Goal: Task Accomplishment & Management: Manage account settings

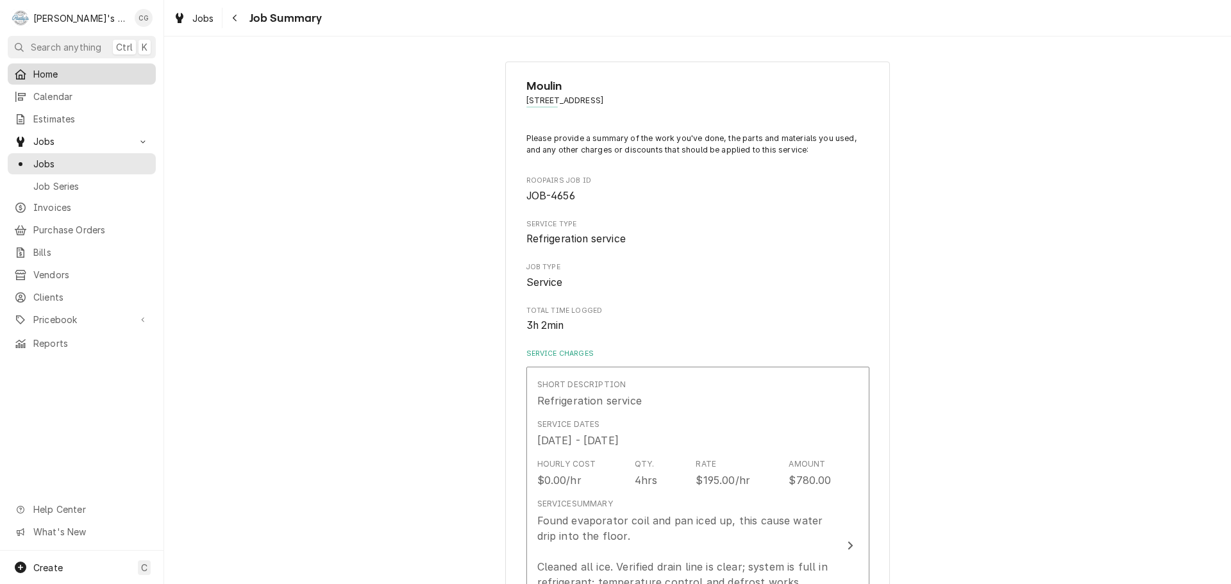
click at [62, 71] on span "Home" at bounding box center [91, 73] width 116 height 13
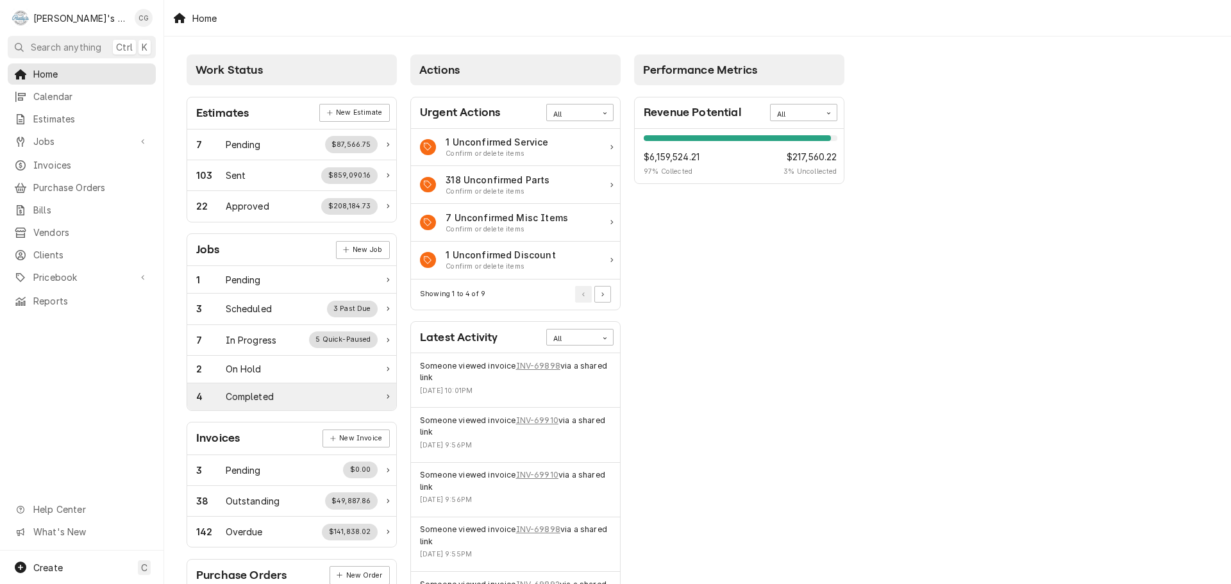
click at [300, 394] on div "4 Completed" at bounding box center [286, 396] width 181 height 13
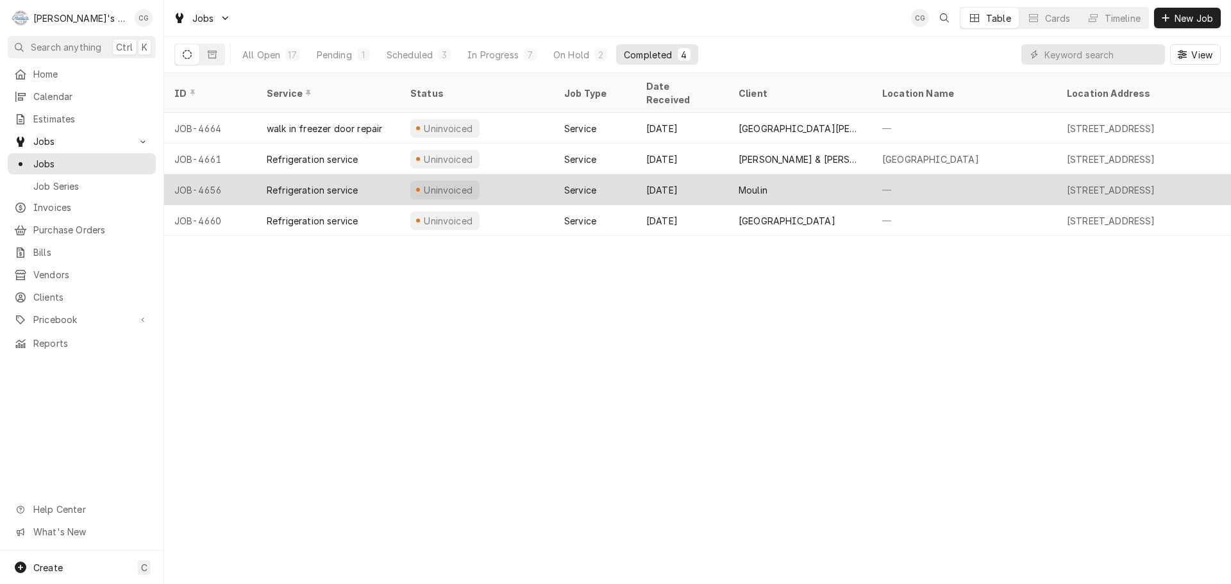
click at [872, 176] on div "Moulin" at bounding box center [801, 189] width 144 height 31
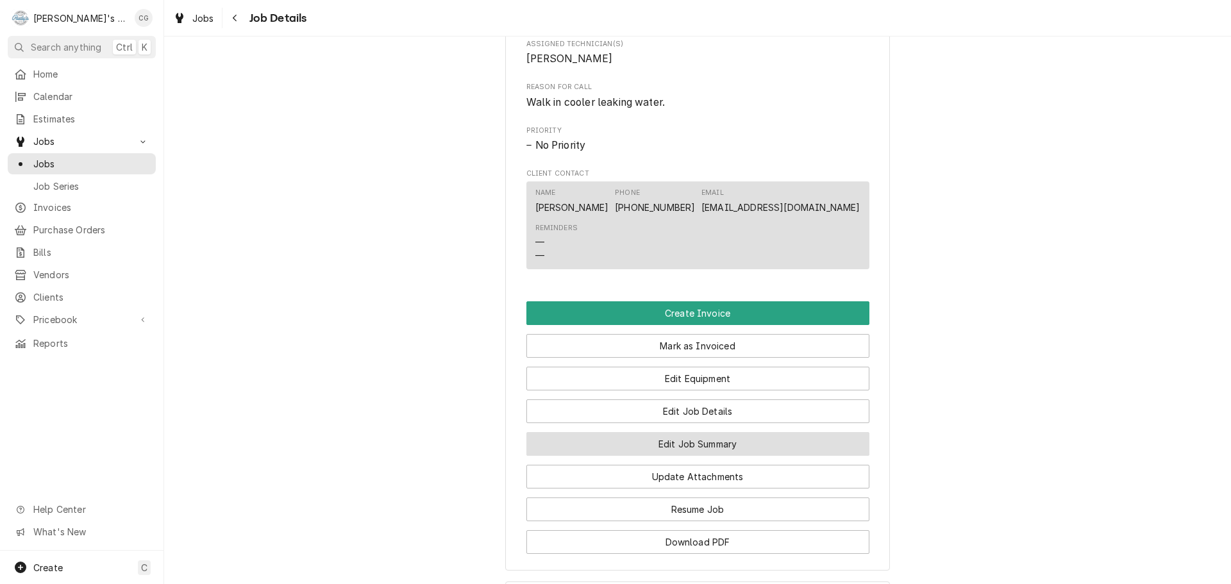
scroll to position [577, 0]
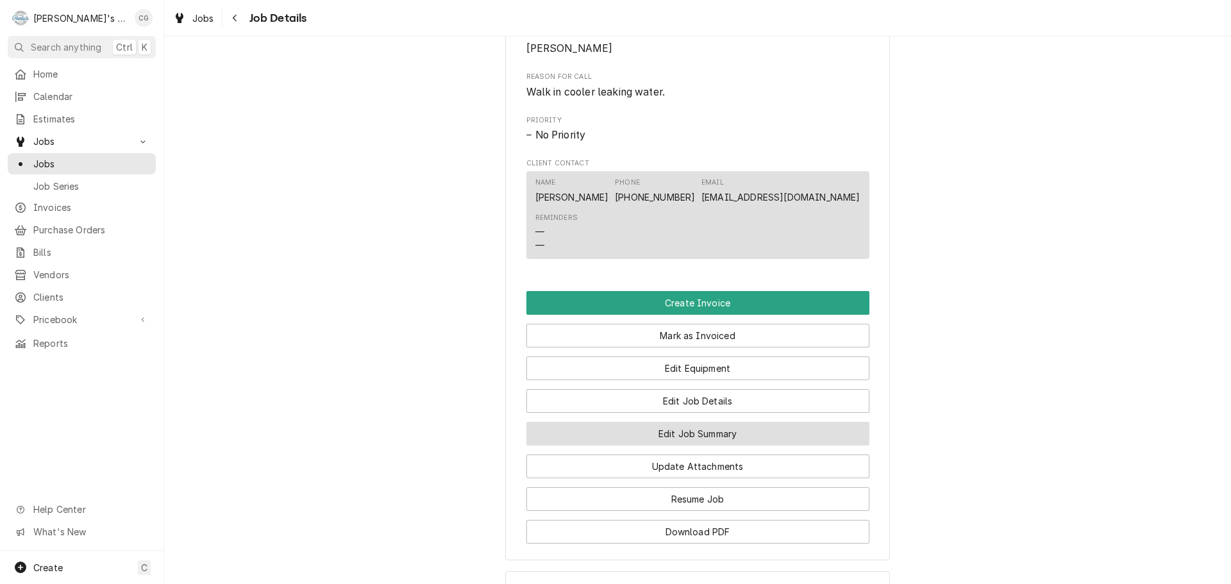
click at [793, 446] on button "Edit Job Summary" at bounding box center [698, 434] width 343 height 24
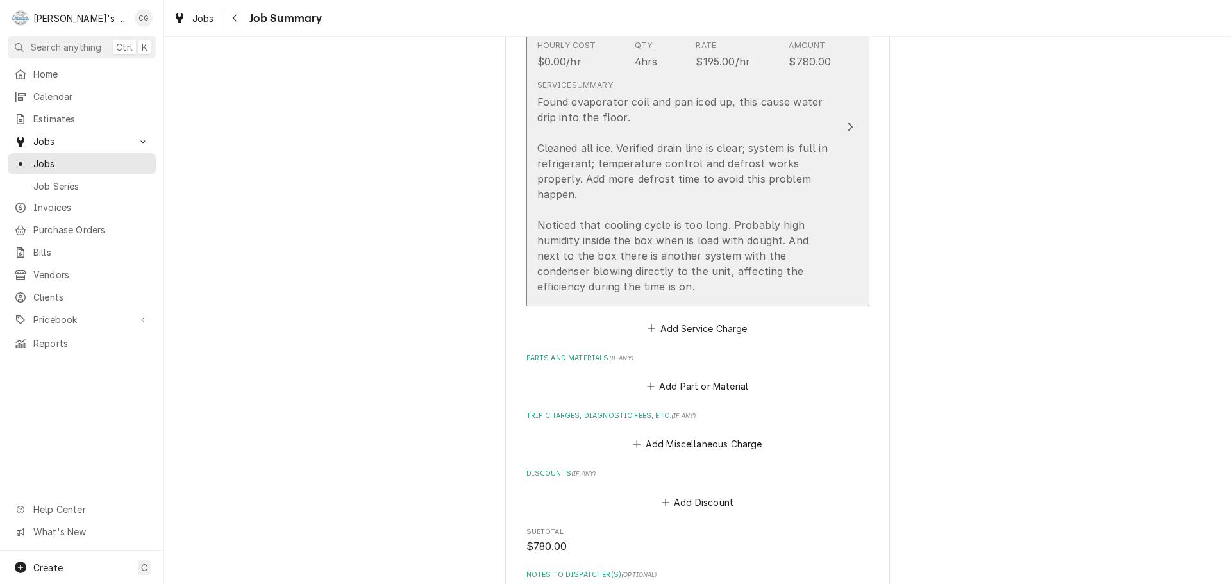
scroll to position [449, 0]
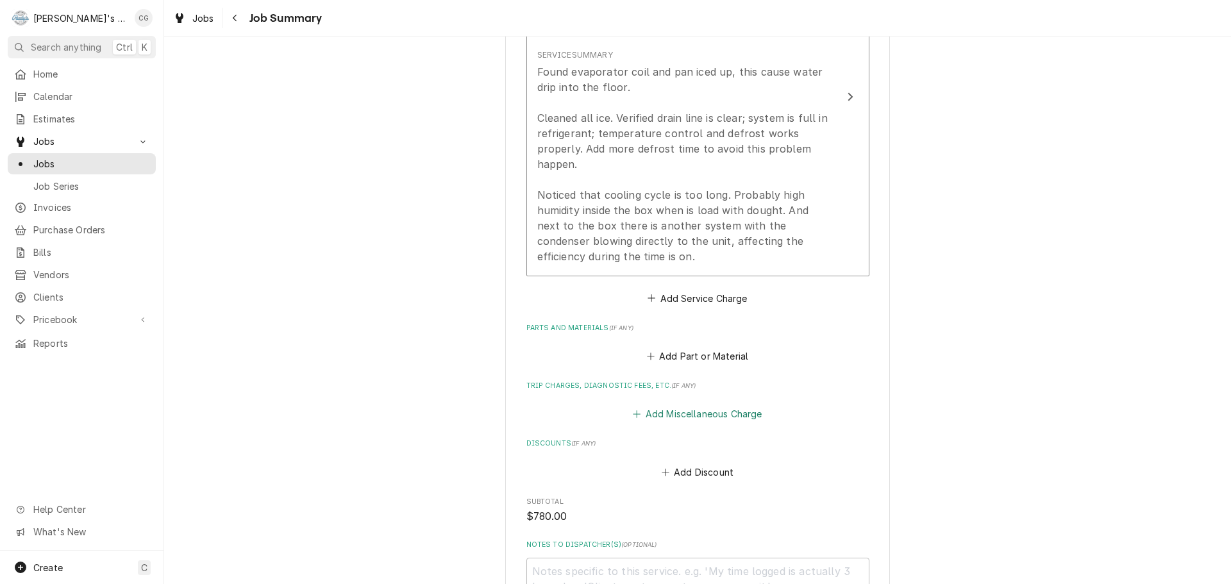
click at [736, 423] on button "Add Miscellaneous Charge" at bounding box center [697, 414] width 133 height 18
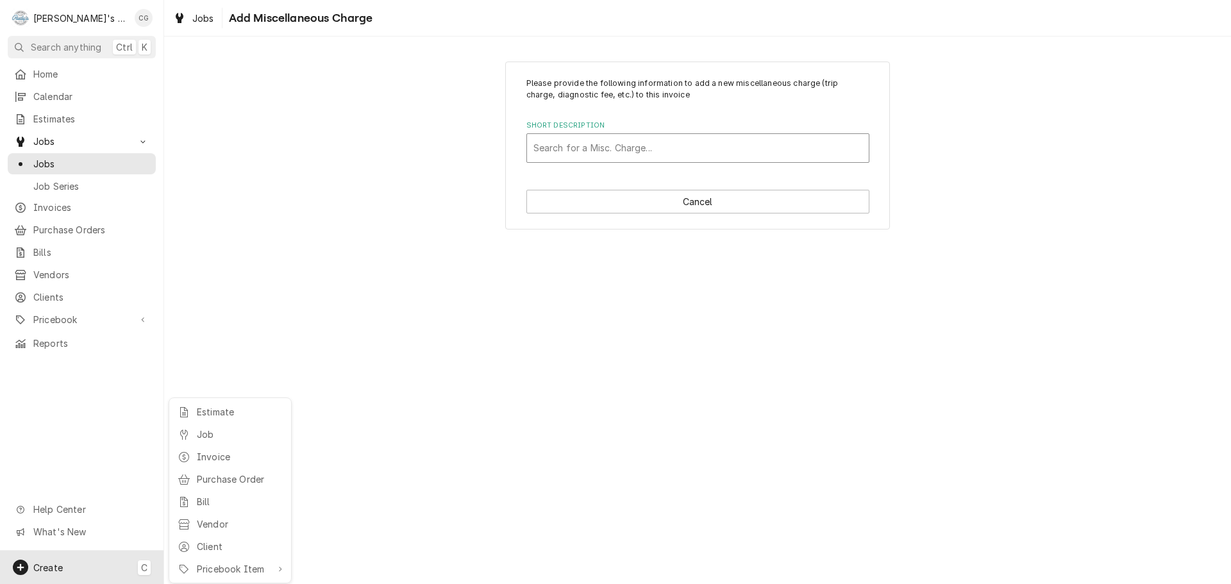
click at [692, 144] on html "R [PERSON_NAME]'s Commercial Refrigeration CG Search anything Ctrl K Home Calen…" at bounding box center [615, 292] width 1231 height 584
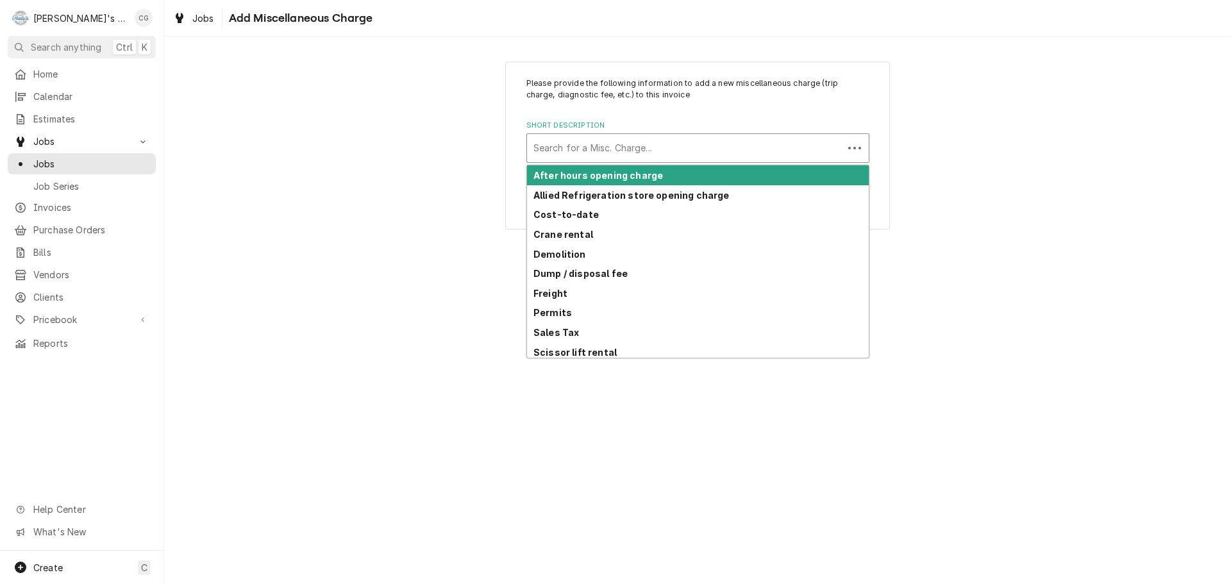
click at [692, 144] on div "Short Description" at bounding box center [685, 148] width 303 height 23
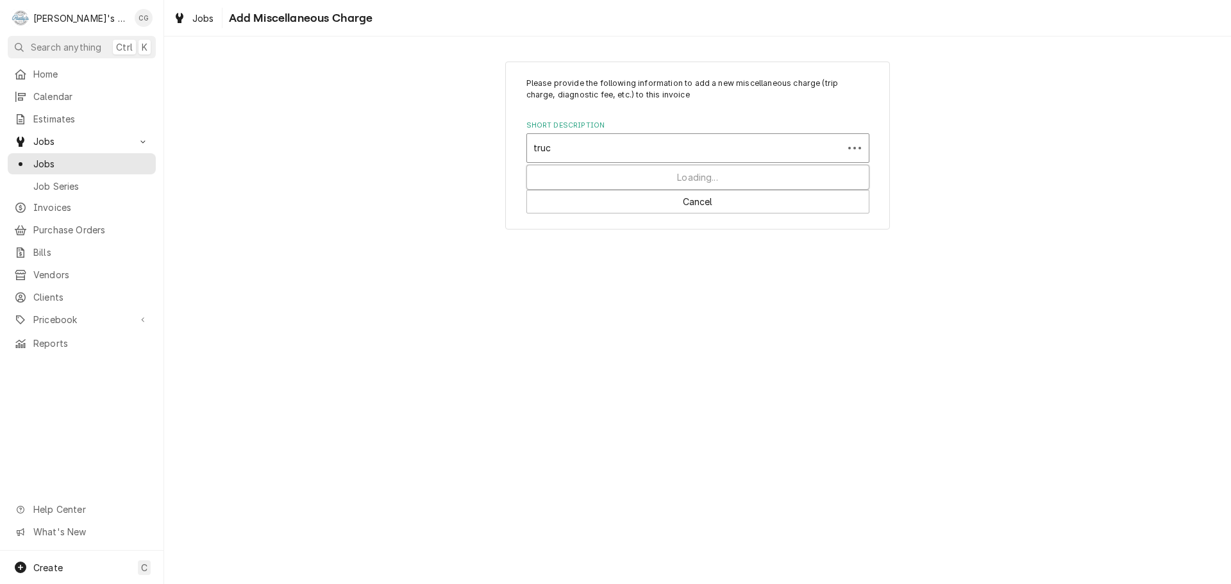
type input "truck"
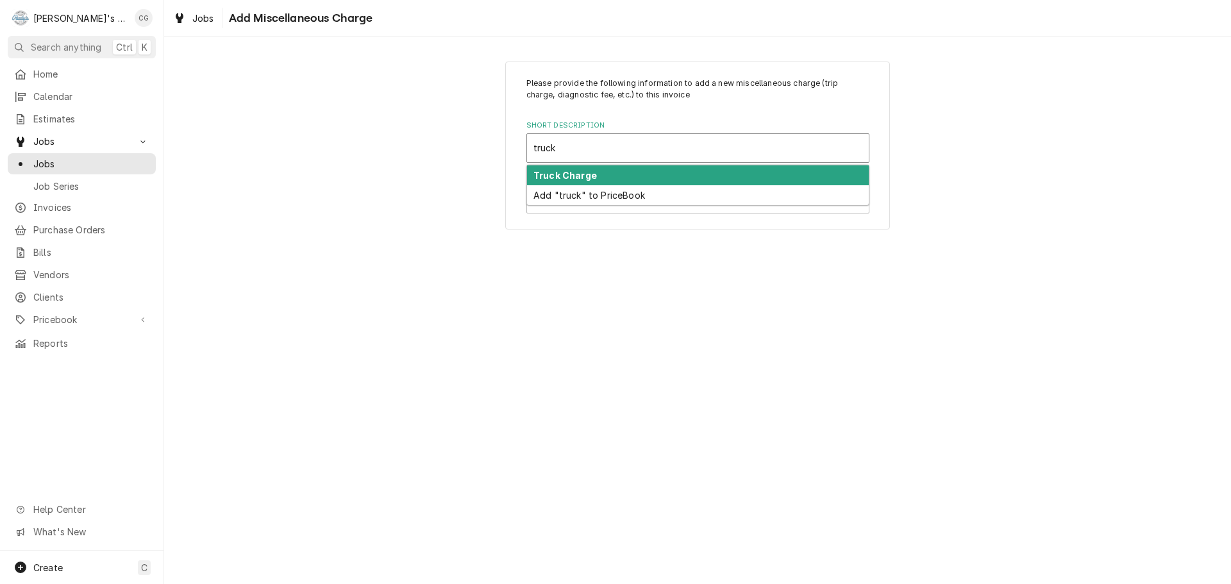
click at [591, 177] on strong "Truck Charge" at bounding box center [565, 175] width 63 height 11
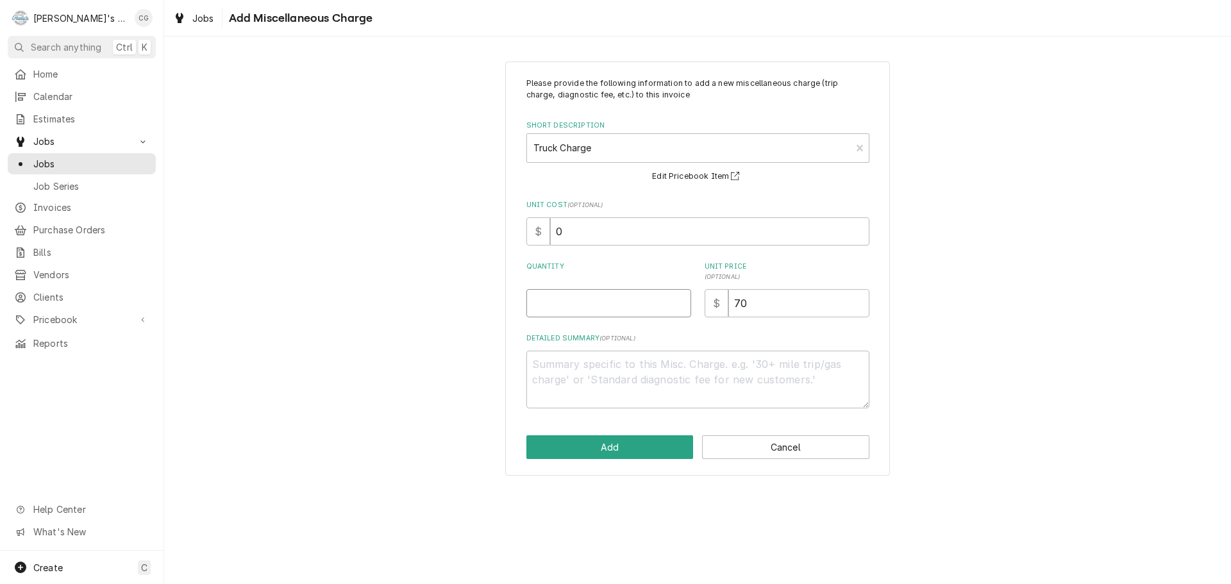
click at [578, 316] on input "Quantity" at bounding box center [609, 303] width 165 height 28
type textarea "x"
type input "1"
click at [619, 443] on button "Add" at bounding box center [610, 447] width 167 height 24
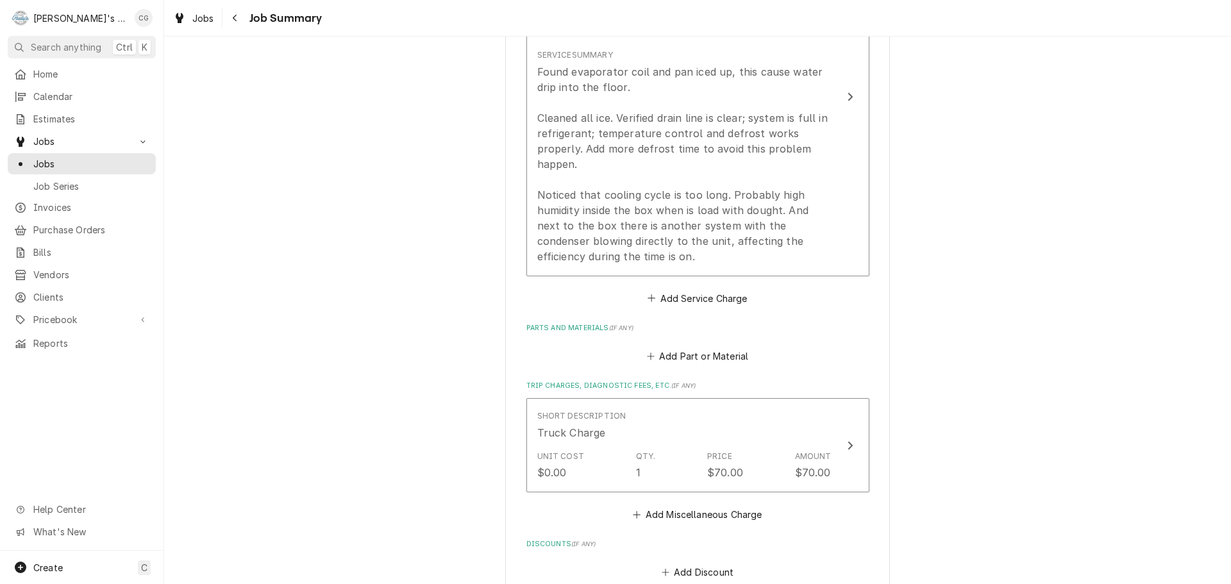
scroll to position [777, 0]
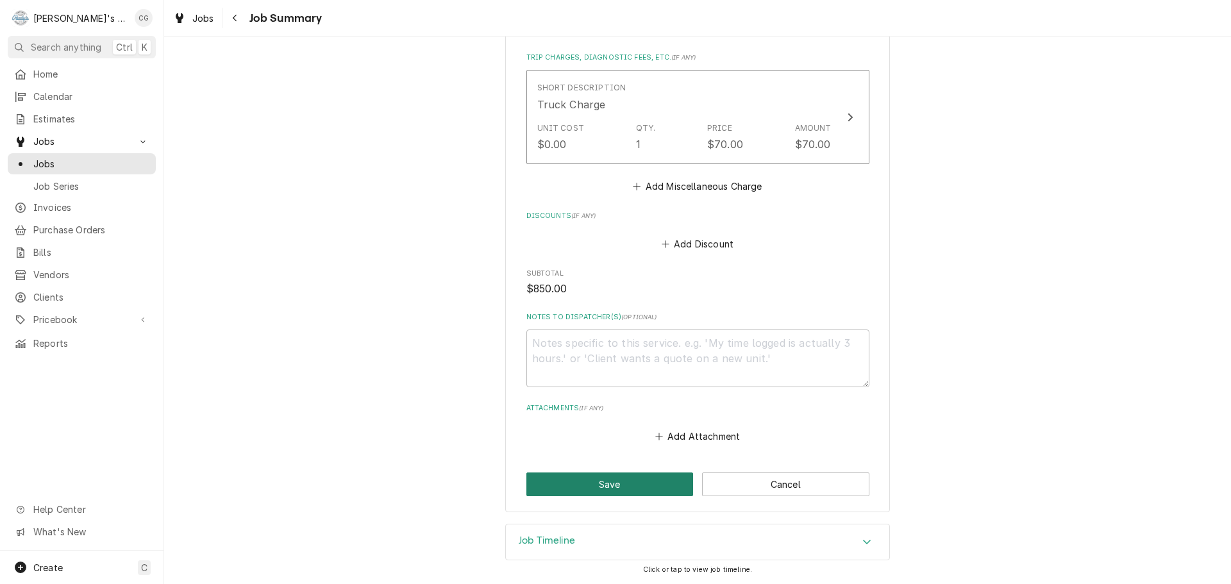
click at [654, 480] on button "Save" at bounding box center [610, 485] width 167 height 24
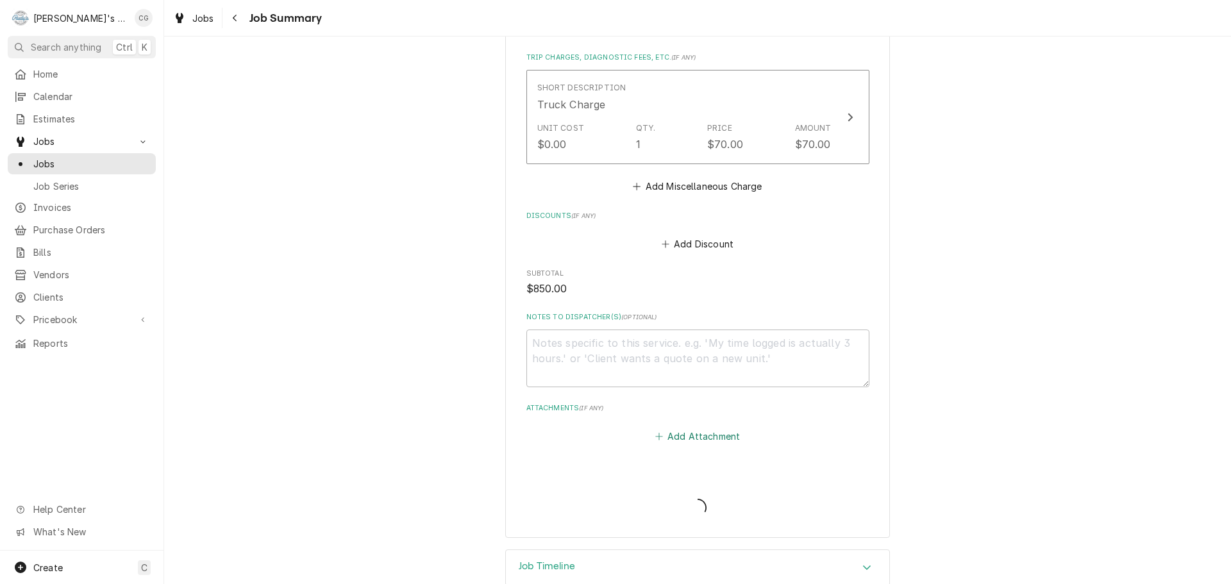
type textarea "x"
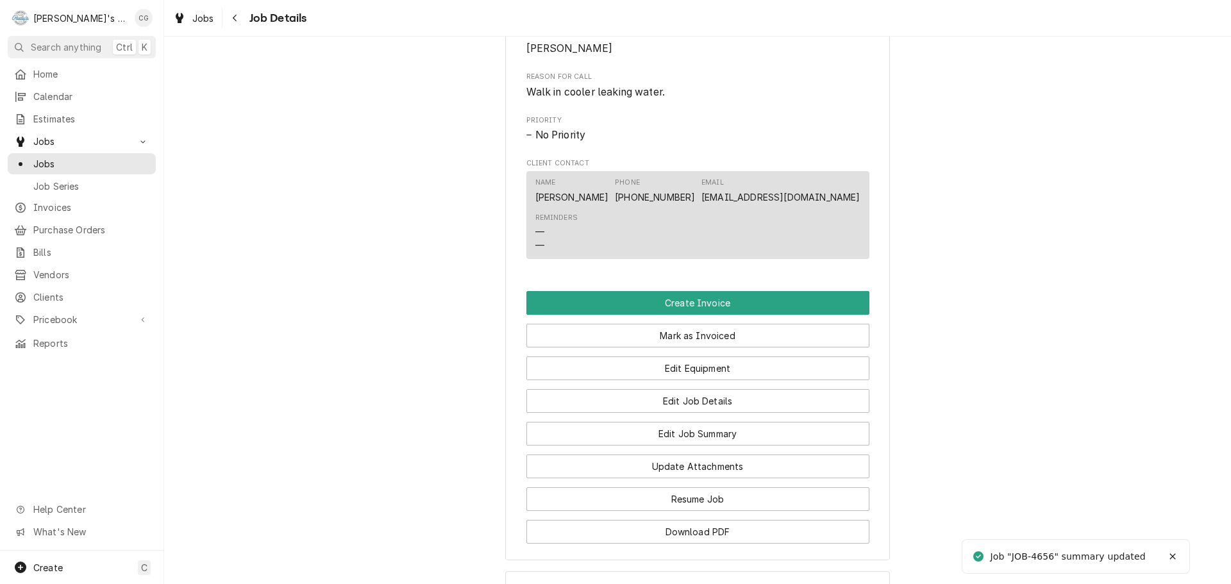
scroll to position [641, 0]
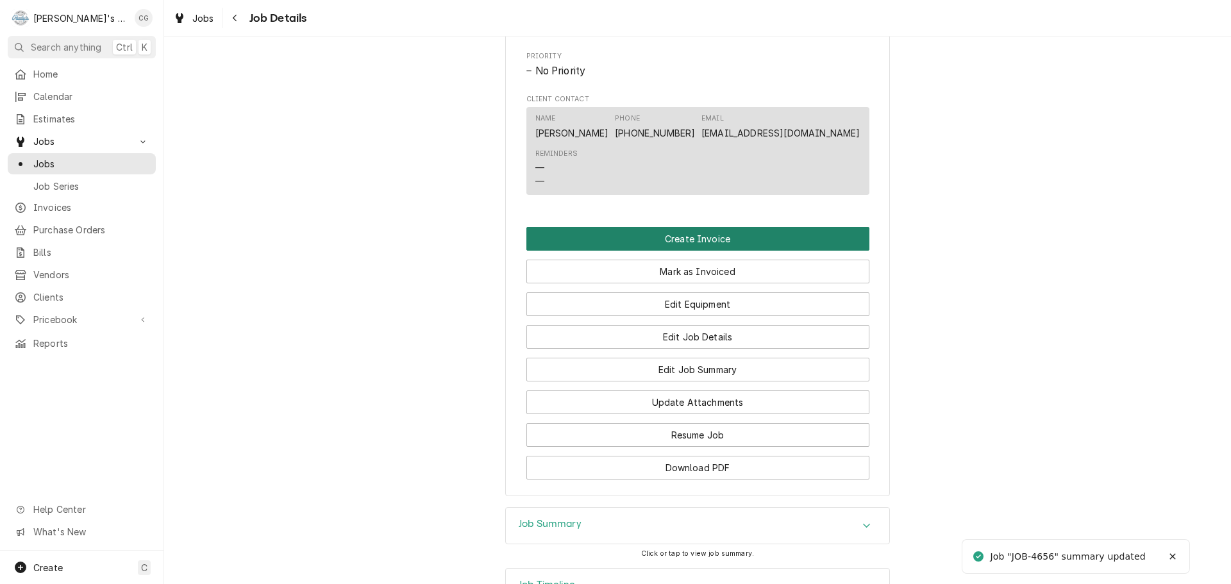
click at [711, 251] on button "Create Invoice" at bounding box center [698, 239] width 343 height 24
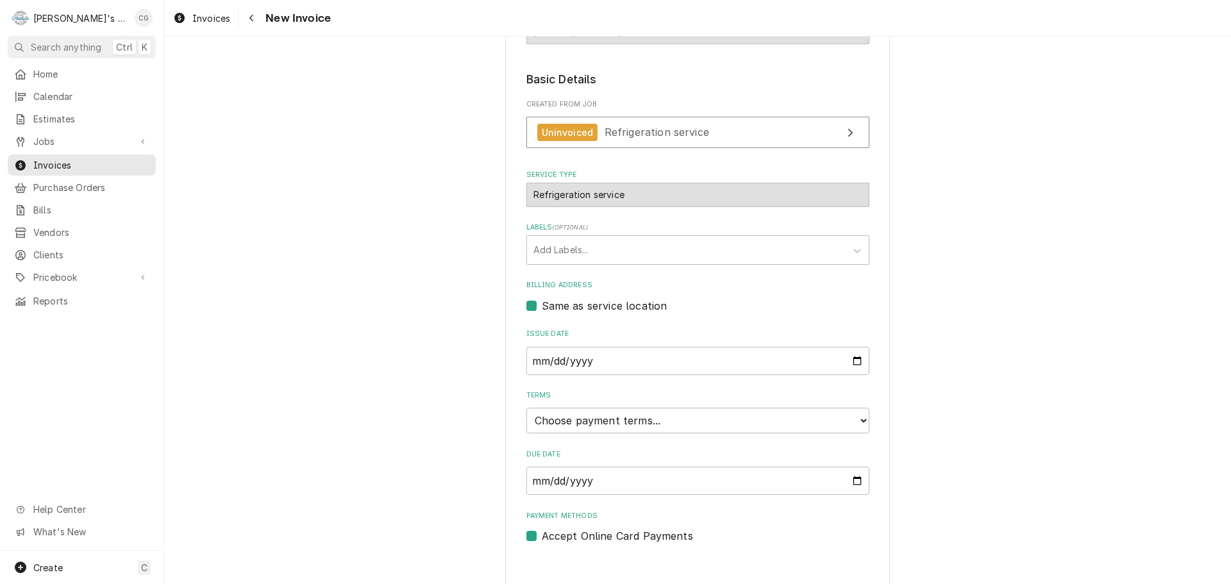
scroll to position [196, 0]
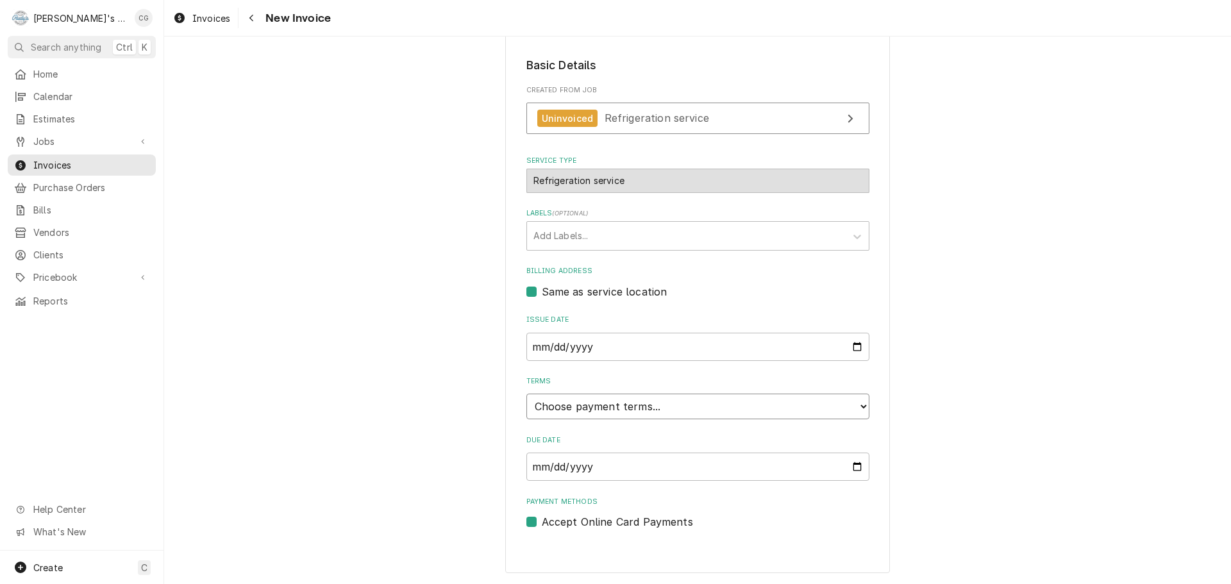
click at [595, 403] on select "Choose payment terms... Same Day Net 7 Net 14 Net 21 Net 30 Net 45 Net 60 Net 90" at bounding box center [698, 407] width 343 height 26
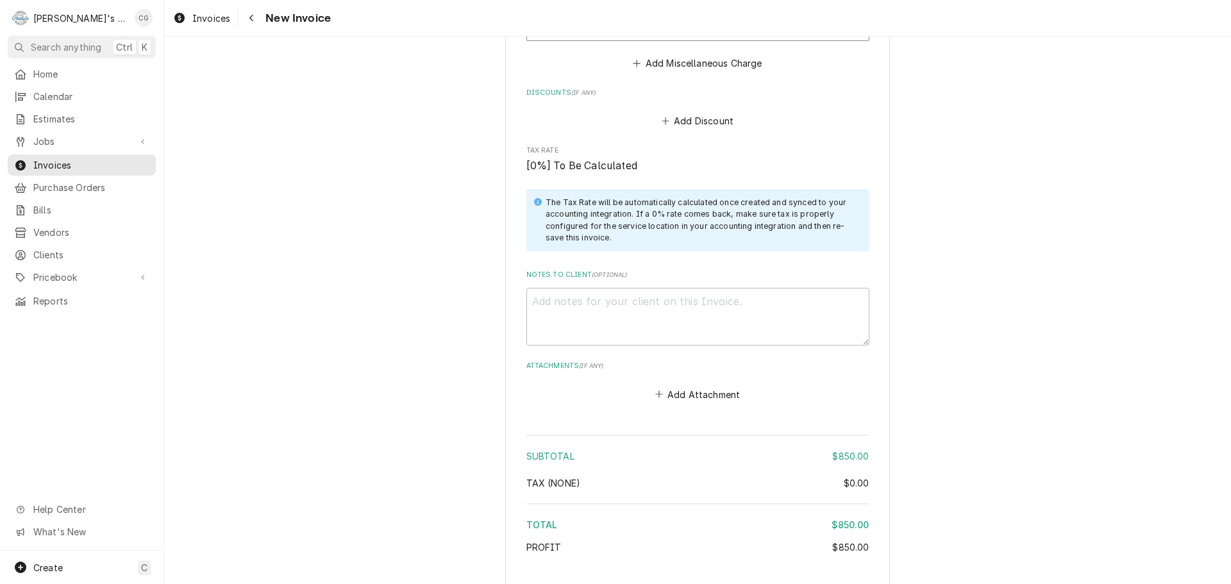
scroll to position [1505, 0]
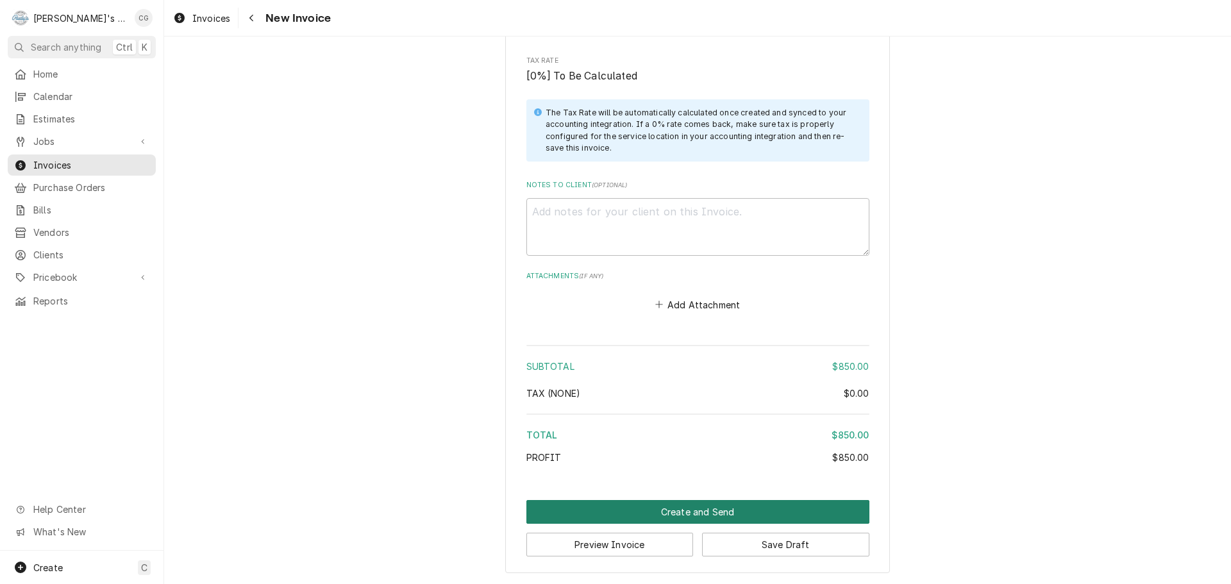
click at [706, 505] on button "Create and Send" at bounding box center [698, 512] width 343 height 24
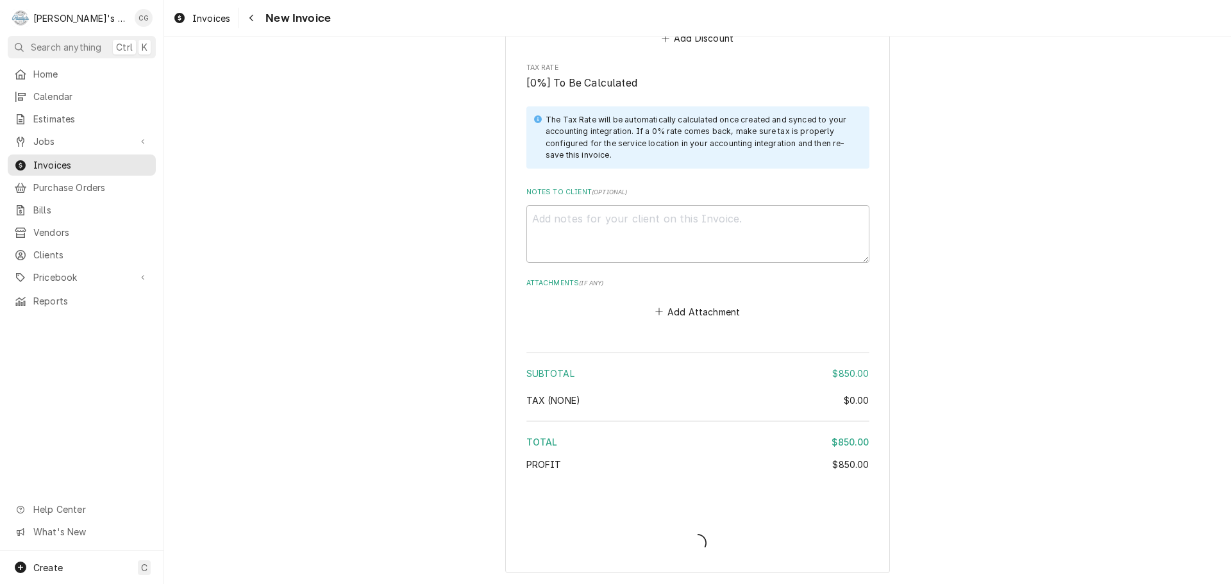
scroll to position [1497, 0]
type textarea "x"
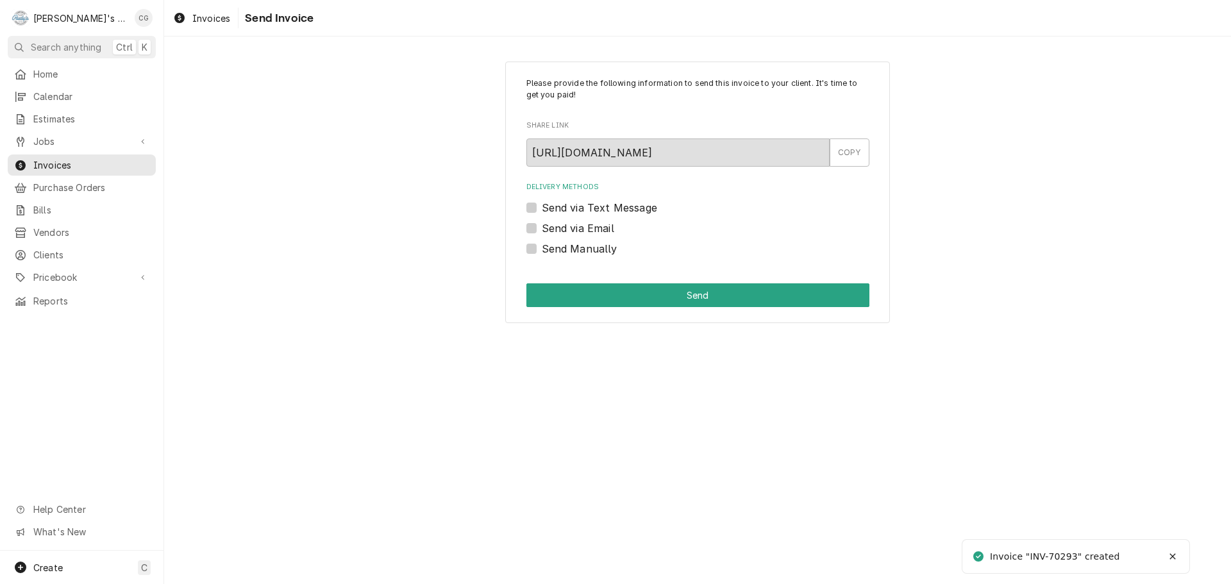
click at [542, 230] on label "Send via Email" at bounding box center [578, 228] width 72 height 15
click at [542, 230] on input "Send via Email" at bounding box center [713, 235] width 343 height 28
checkbox input "true"
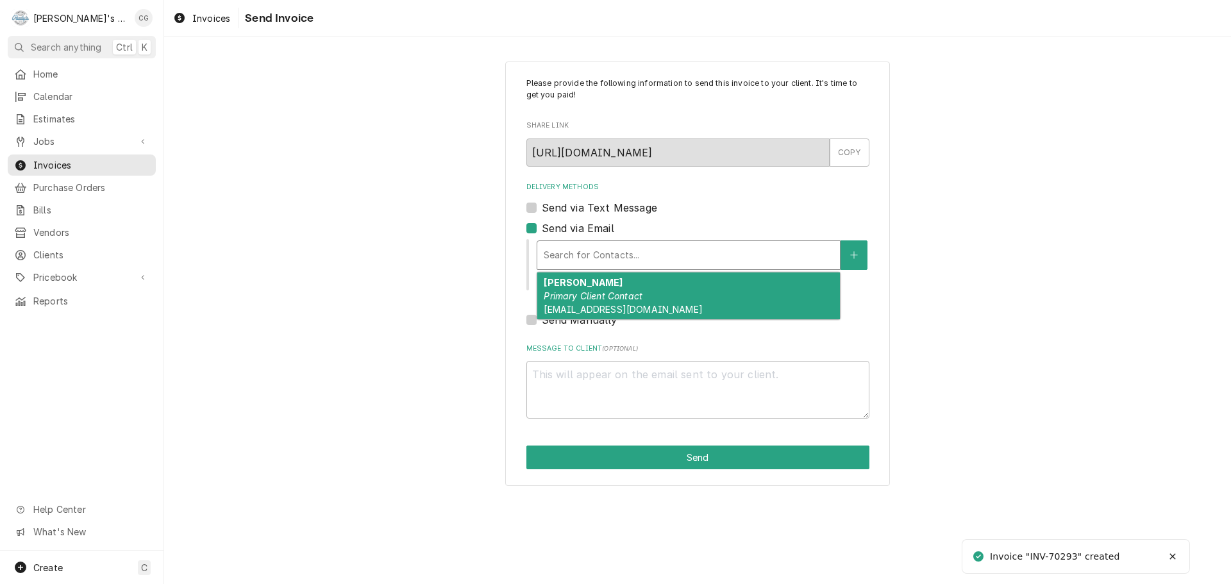
click at [599, 250] on div "Delivery Methods" at bounding box center [689, 255] width 290 height 23
click at [615, 297] on em "Primary Client Contact" at bounding box center [593, 296] width 99 height 11
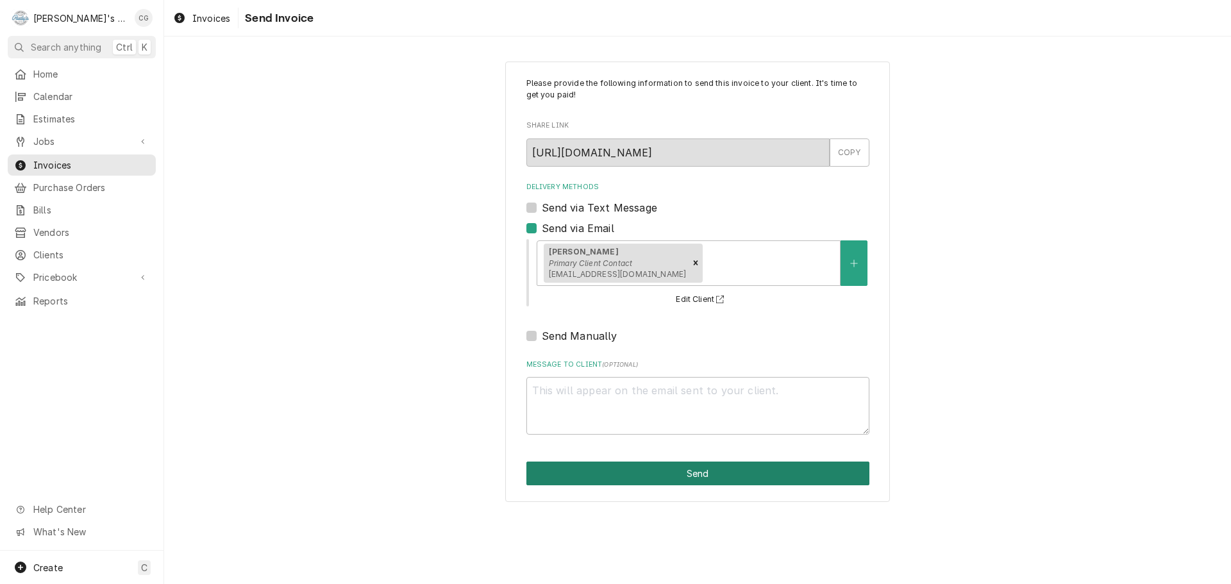
click at [692, 470] on button "Send" at bounding box center [698, 474] width 343 height 24
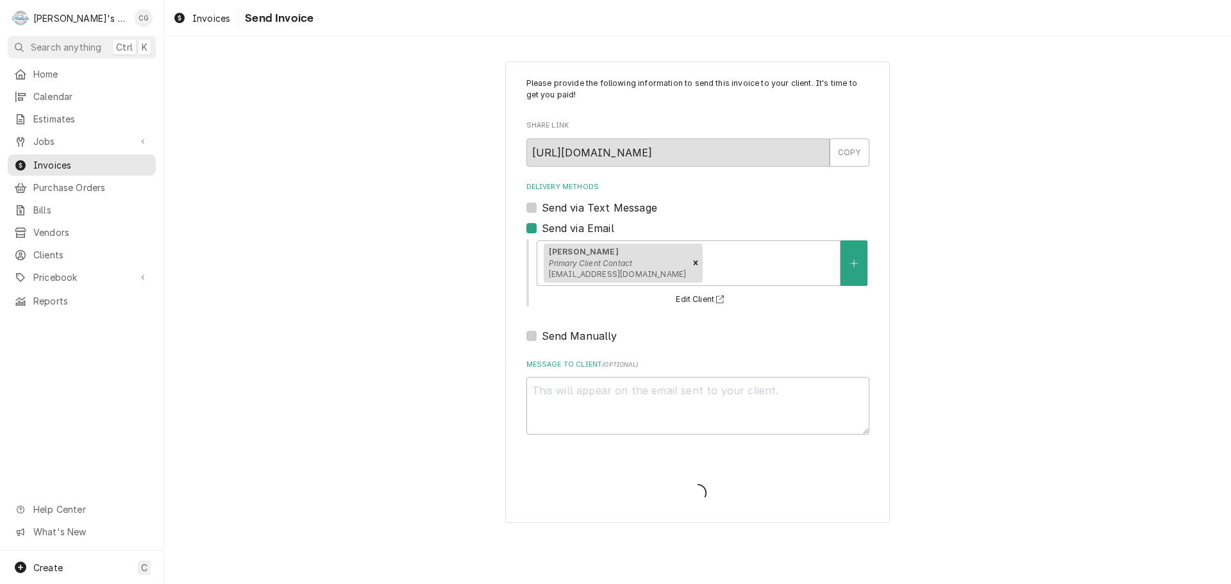
type textarea "x"
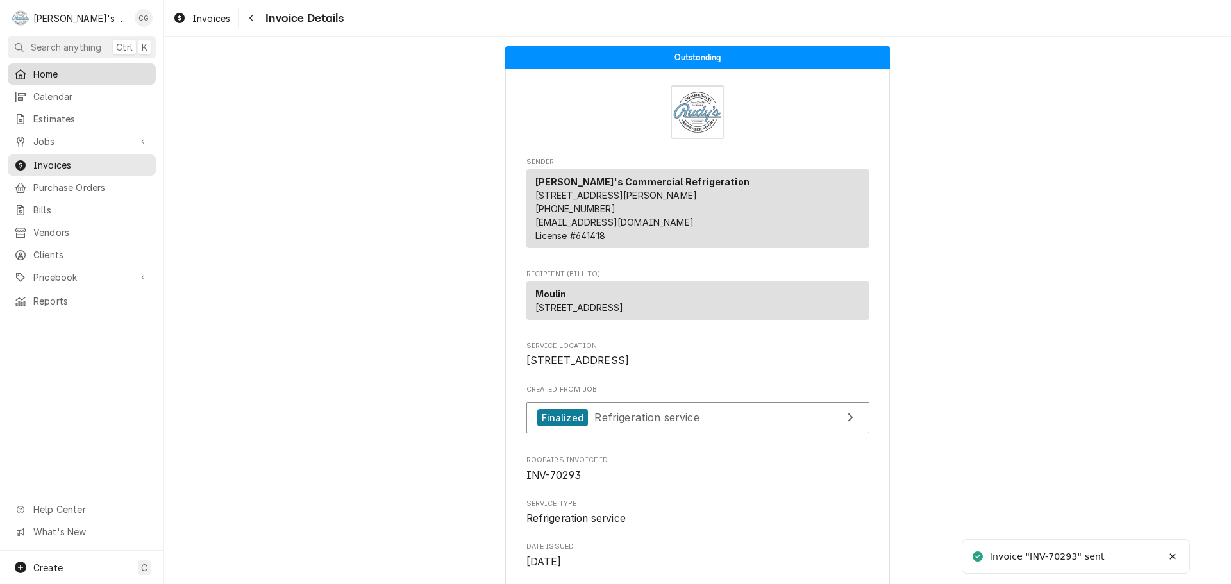
click at [77, 70] on span "Home" at bounding box center [91, 73] width 116 height 13
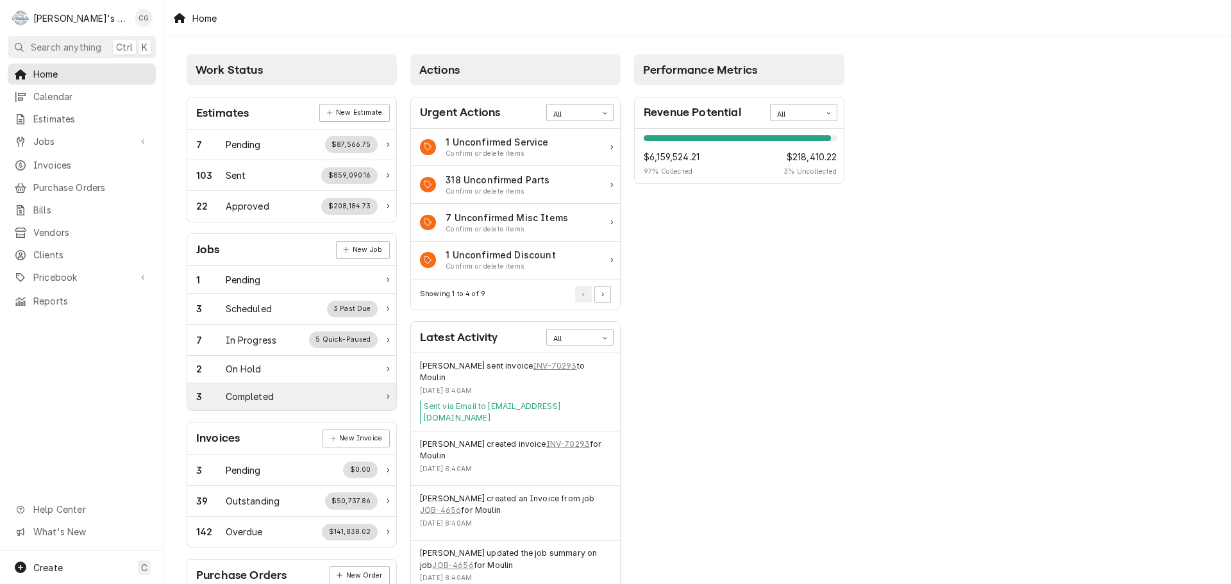
click at [244, 398] on div "Completed" at bounding box center [250, 396] width 48 height 13
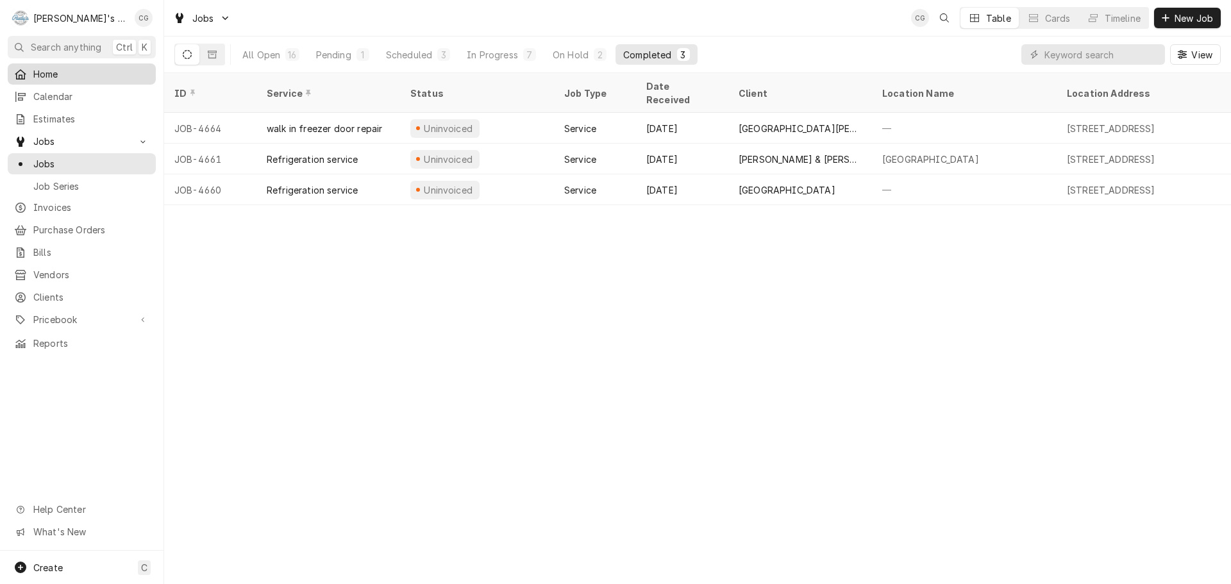
click at [63, 75] on span "Home" at bounding box center [91, 73] width 116 height 13
